Goal: Check status: Check status

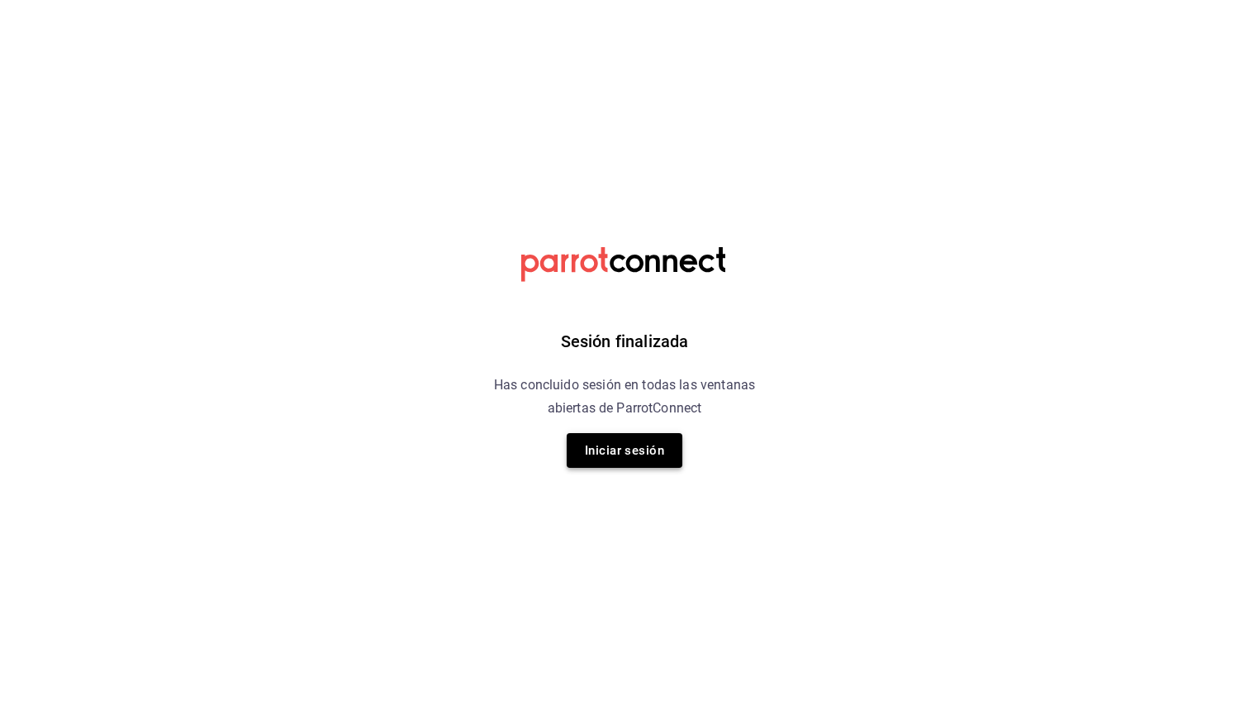
click at [615, 441] on button "Iniciar sesión" at bounding box center [625, 450] width 116 height 35
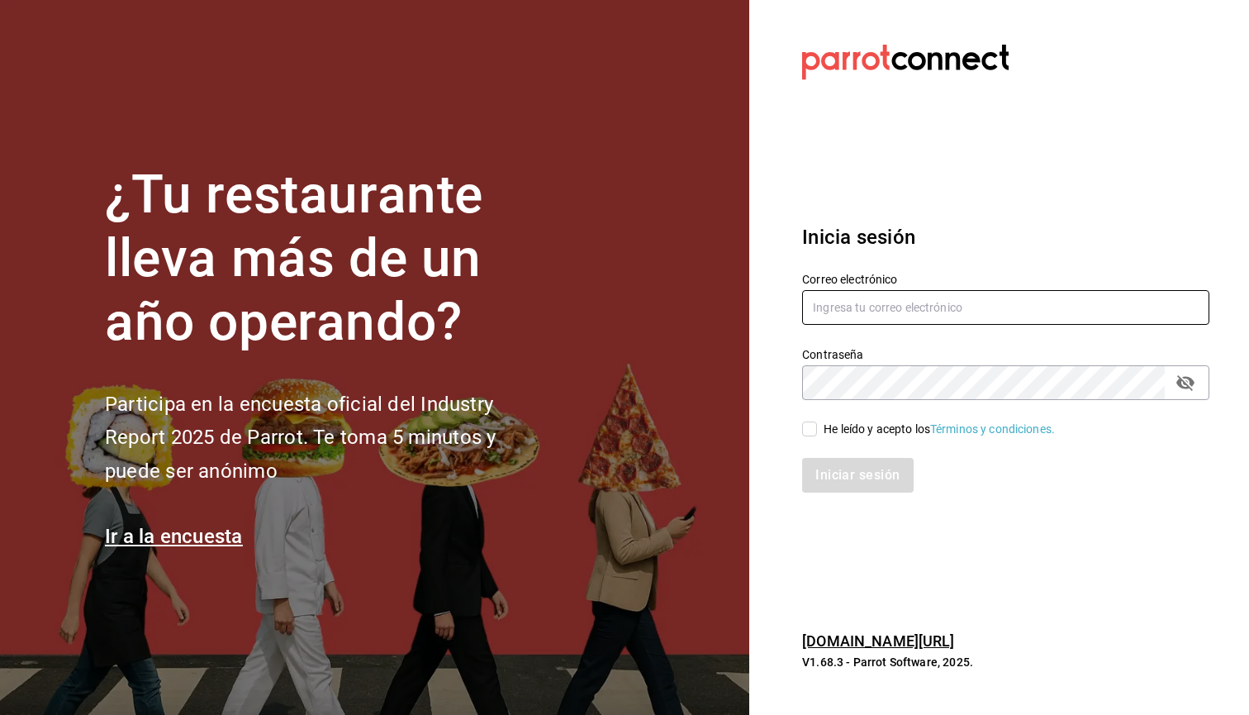
type input "[EMAIL_ADDRESS][DOMAIN_NAME]"
click at [811, 432] on input "He leído y acepto los Términos y condiciones." at bounding box center [809, 428] width 15 height 15
checkbox input "true"
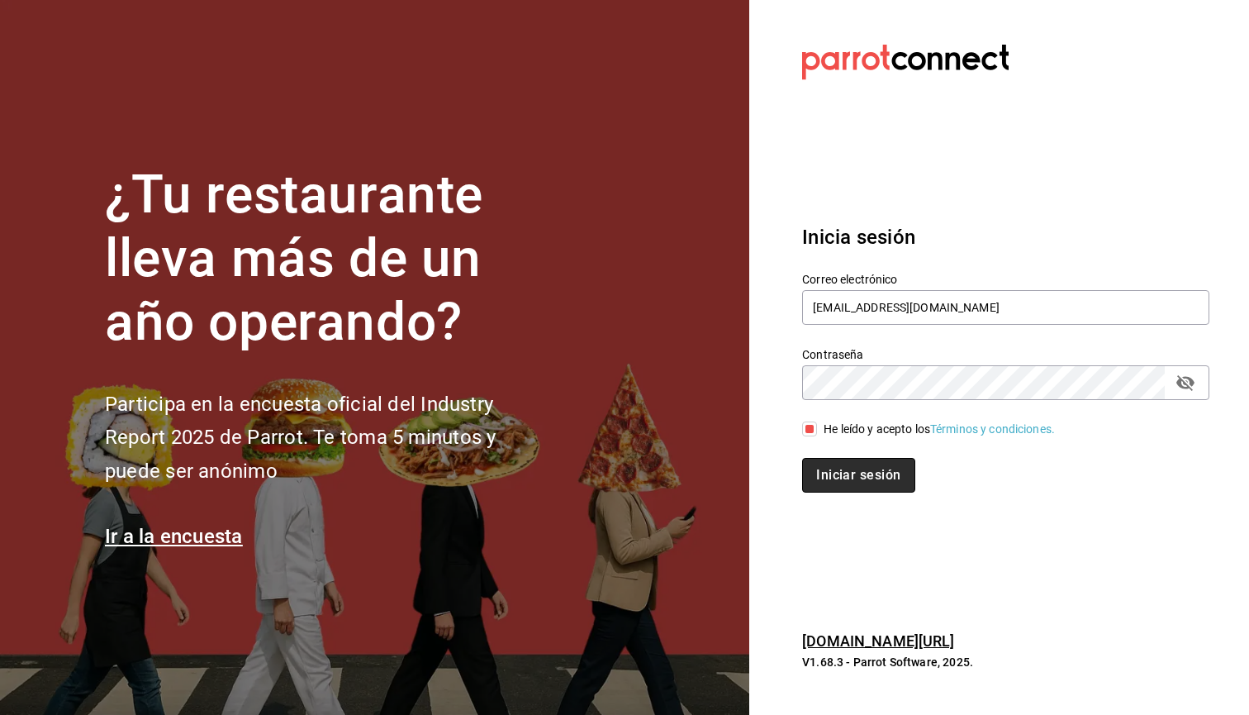
click at [812, 476] on button "Iniciar sesión" at bounding box center [858, 475] width 112 height 35
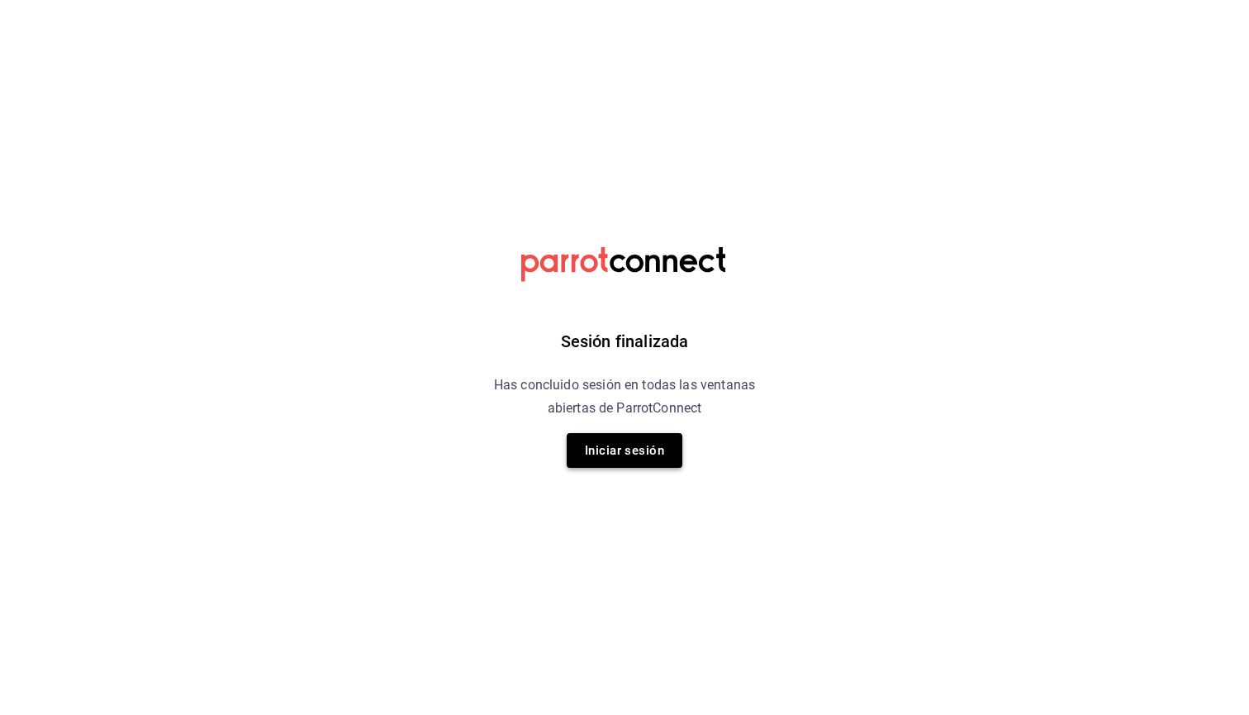
click at [667, 448] on button "Iniciar sesión" at bounding box center [625, 450] width 116 height 35
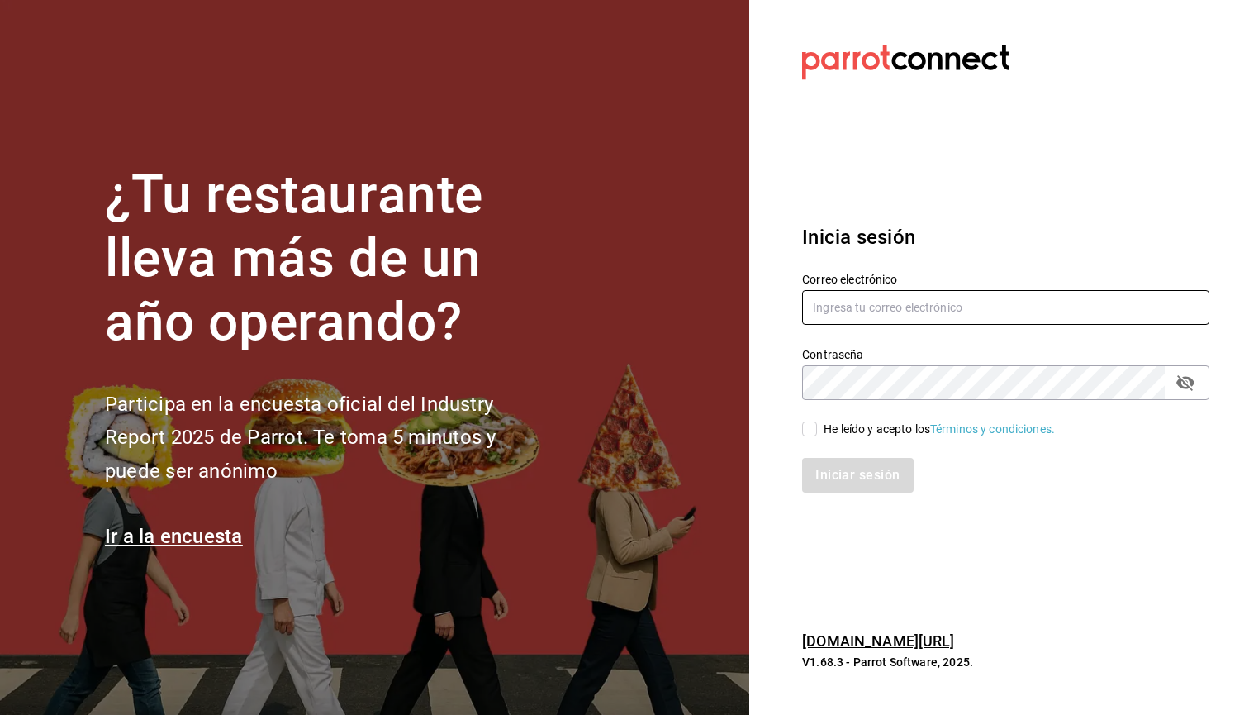
type input "[EMAIL_ADDRESS][DOMAIN_NAME]"
click at [806, 433] on input "He leído y acepto los Términos y condiciones." at bounding box center [809, 428] width 15 height 15
checkbox input "true"
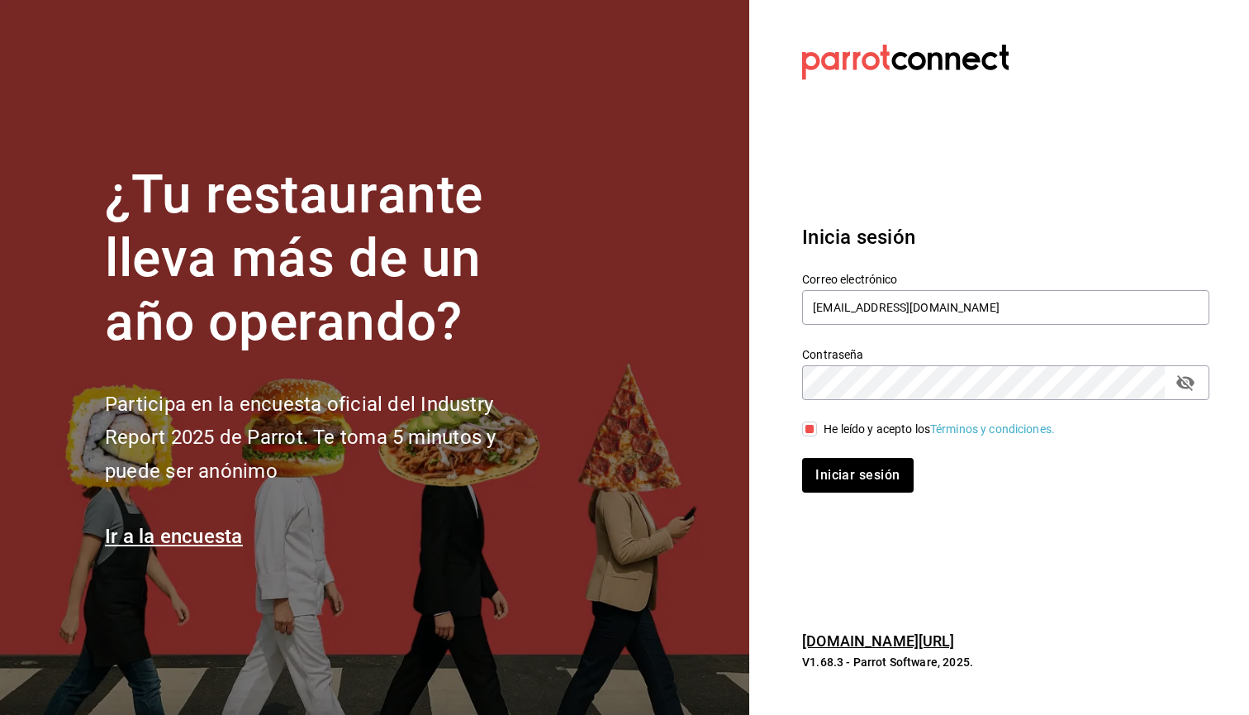
click at [806, 499] on div "Inicia sesión Correo electrónico zedillorodolfo@gmail.com Contraseña Contraseña…" at bounding box center [1005, 357] width 407 height 310
click at [806, 482] on button "Iniciar sesión" at bounding box center [858, 475] width 112 height 35
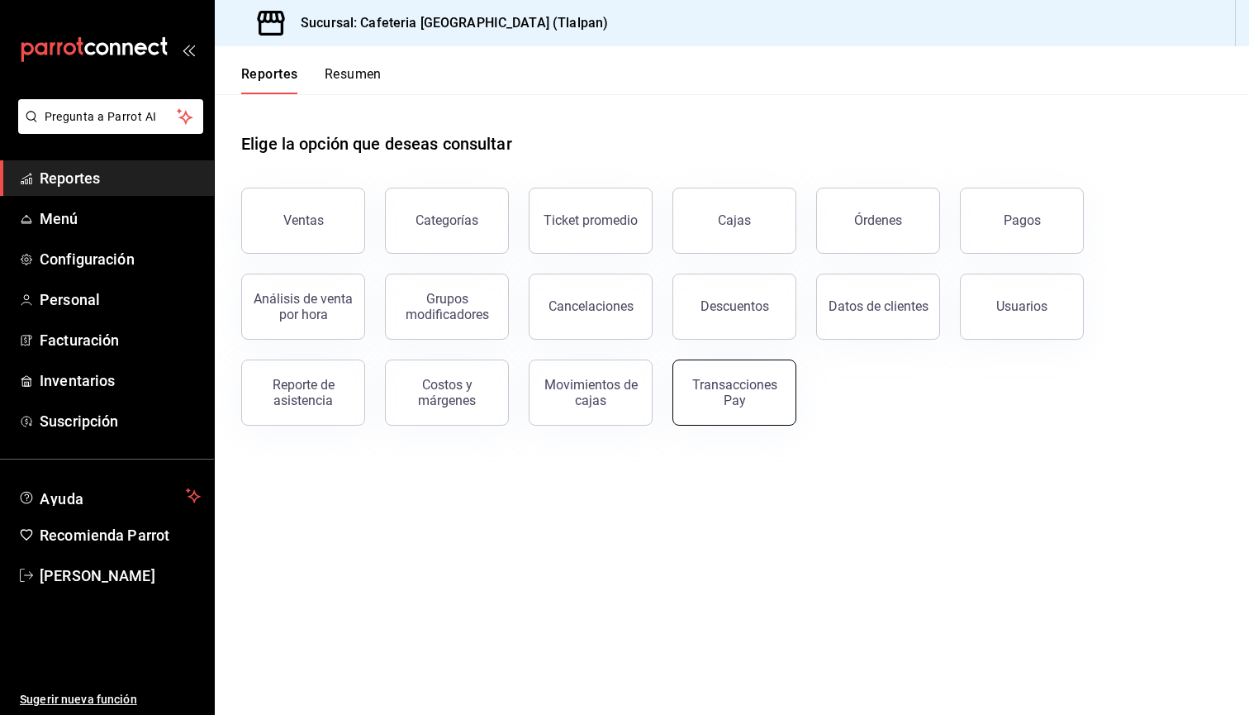
click at [708, 424] on div "Transacciones Pay" at bounding box center [725, 383] width 144 height 86
click at [711, 412] on button "Transacciones Pay" at bounding box center [735, 392] width 124 height 66
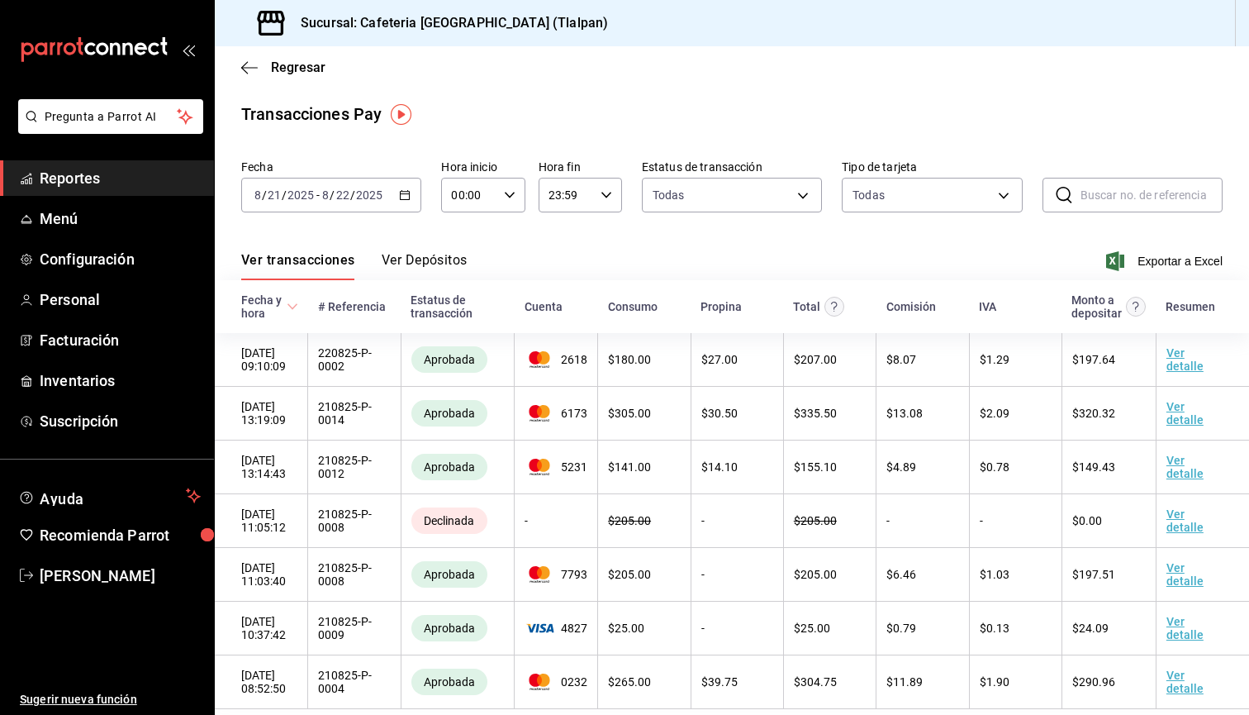
click at [431, 257] on button "Ver Depósitos" at bounding box center [425, 266] width 86 height 28
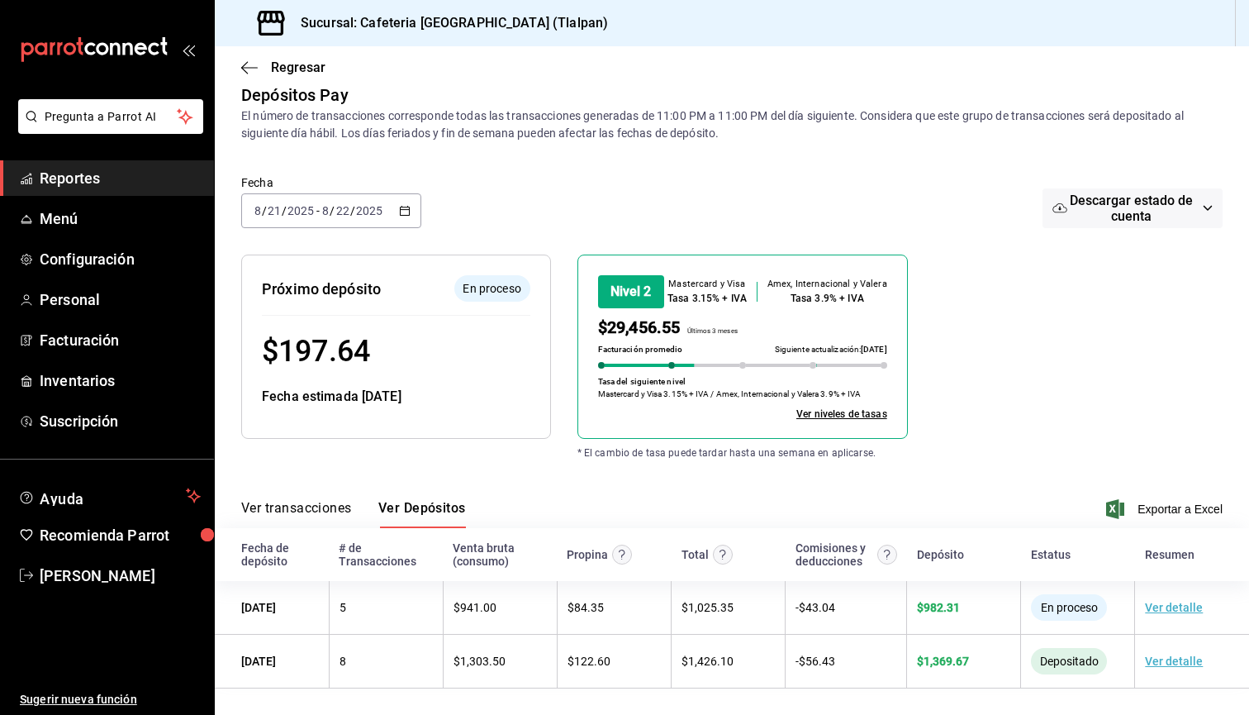
scroll to position [19, 0]
click at [245, 61] on icon "button" at bounding box center [249, 67] width 17 height 15
